Goal: Transaction & Acquisition: Purchase product/service

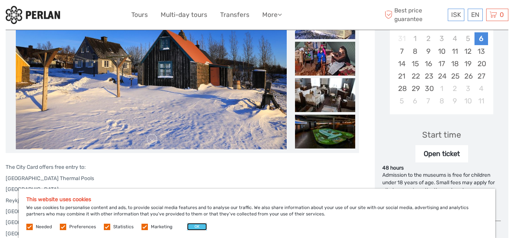
click at [201, 224] on button "OK" at bounding box center [197, 227] width 20 height 8
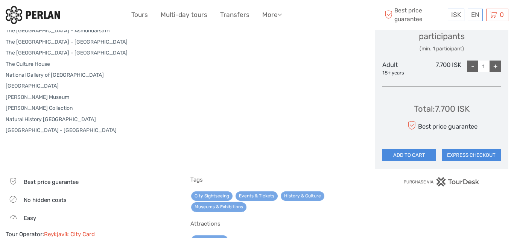
scroll to position [386, 0]
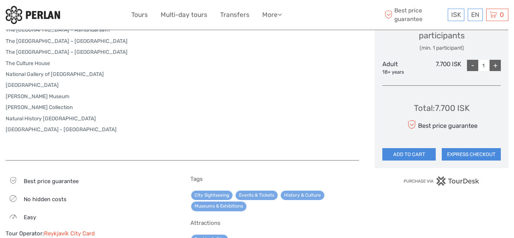
click at [62, 87] on p "National Museum of Iceland" at bounding box center [182, 85] width 353 height 8
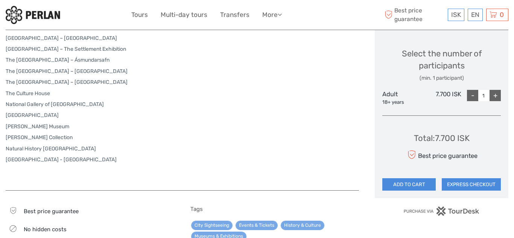
scroll to position [371, 0]
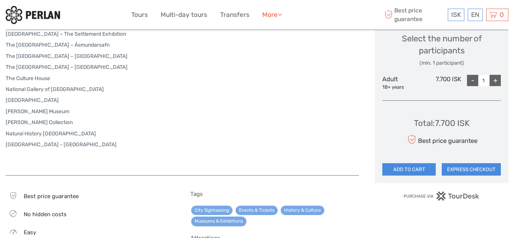
click at [272, 12] on link "More" at bounding box center [272, 14] width 20 height 11
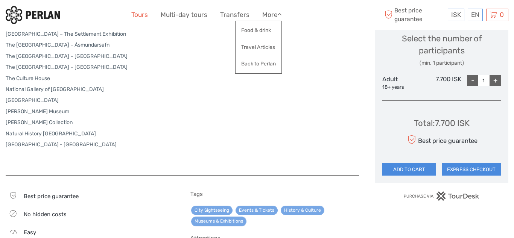
click at [138, 14] on link "Tours" at bounding box center [139, 14] width 17 height 11
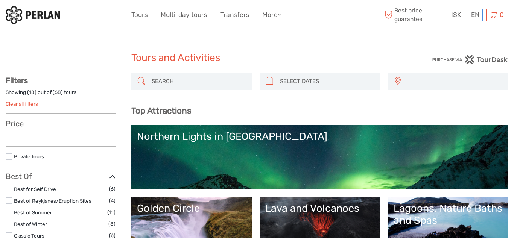
select select
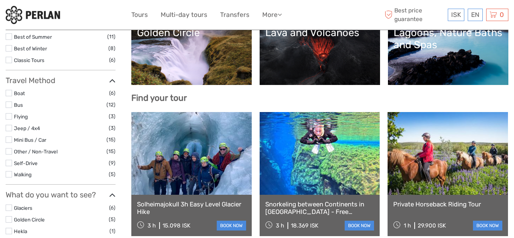
select select
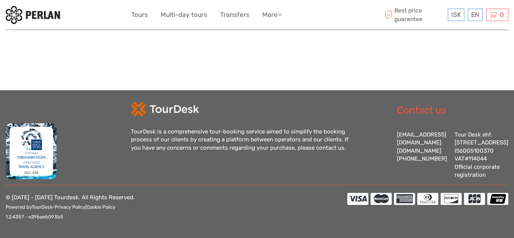
scroll to position [1089, 0]
